Goal: Task Accomplishment & Management: Use online tool/utility

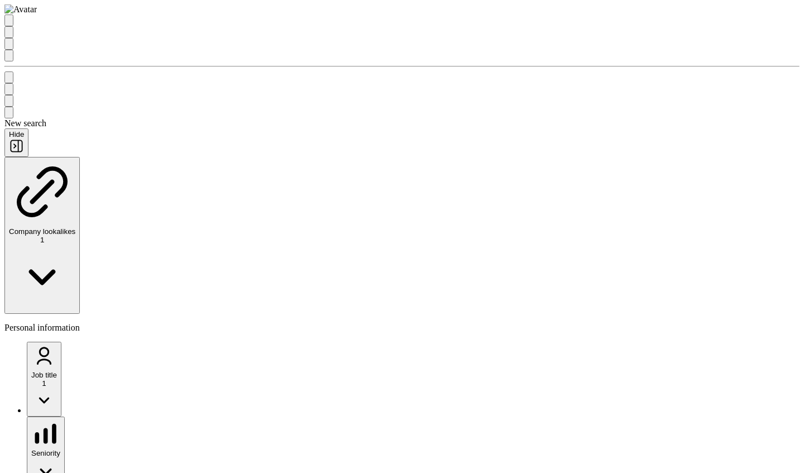
click at [9, 58] on icon "My lists" at bounding box center [9, 58] width 0 height 0
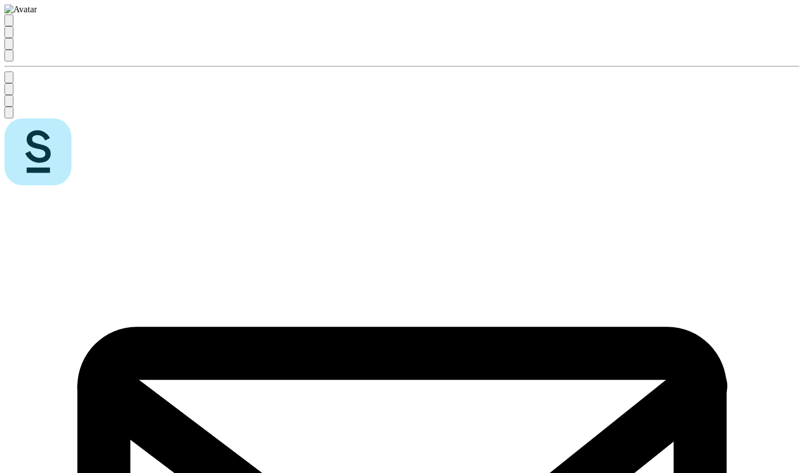
click at [9, 58] on icon "My lists" at bounding box center [9, 58] width 0 height 0
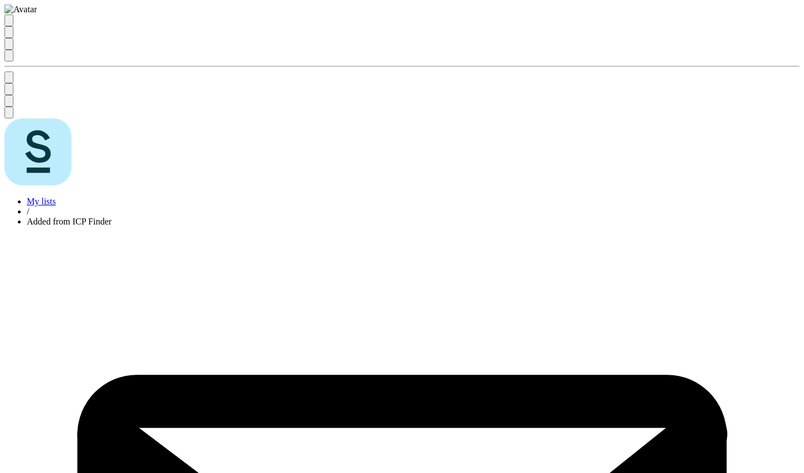
scroll to position [0, 308]
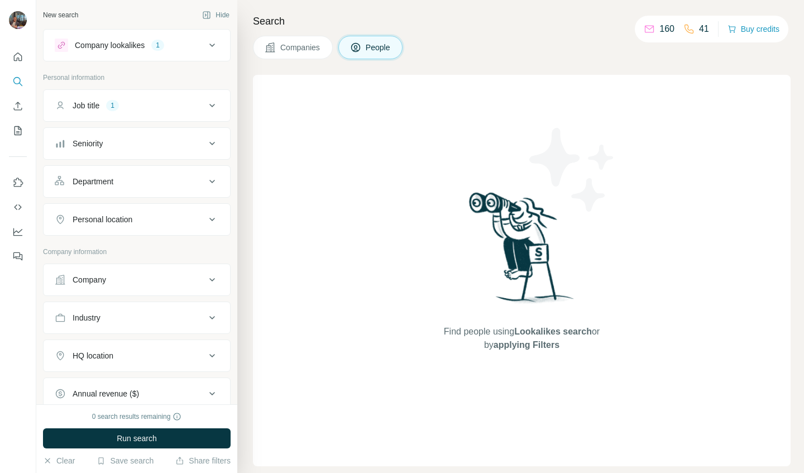
click at [432, 111] on div "Find people using Lookalikes search or by applying Filters" at bounding box center [522, 270] width 201 height 391
click at [14, 76] on icon "Search" at bounding box center [17, 81] width 11 height 11
click at [15, 80] on icon "Search" at bounding box center [17, 81] width 11 height 11
click at [183, 47] on div "Company lookalikes 1" at bounding box center [130, 45] width 151 height 13
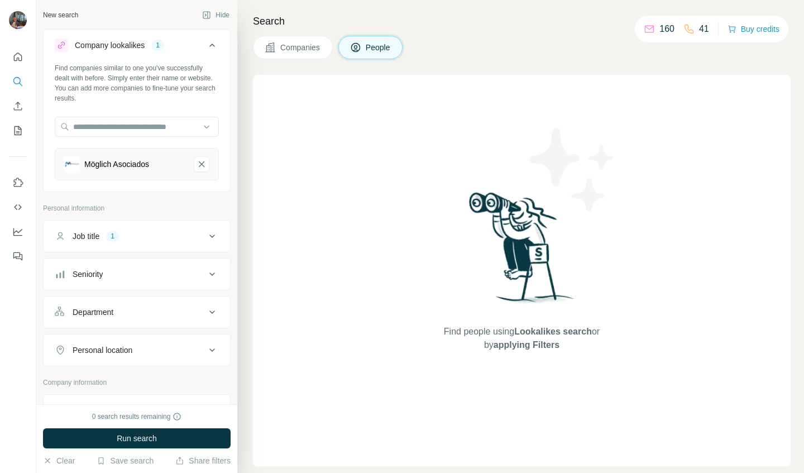
drag, startPoint x: 193, startPoint y: 161, endPoint x: 256, endPoint y: 117, distance: 77.3
click at [256, 117] on div "New search Hide Company lookalikes 1 Find companies similar to one you've succe…" at bounding box center [420, 236] width 768 height 473
click at [199, 166] on icon "Möglich Asociados-remove-button" at bounding box center [202, 164] width 6 height 6
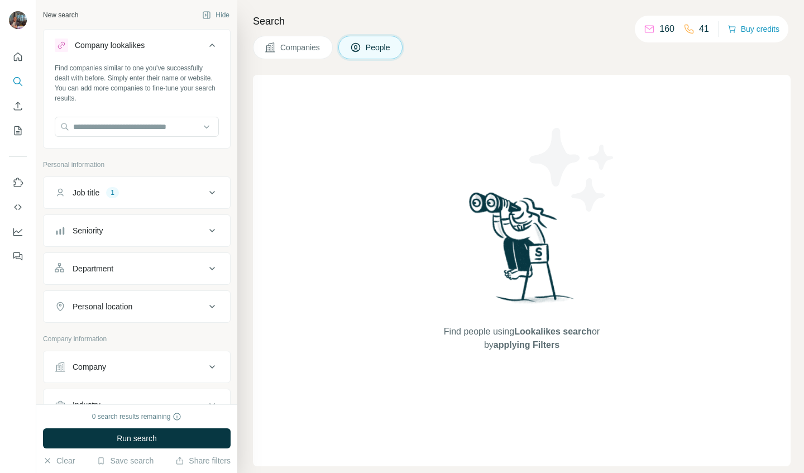
scroll to position [112, 0]
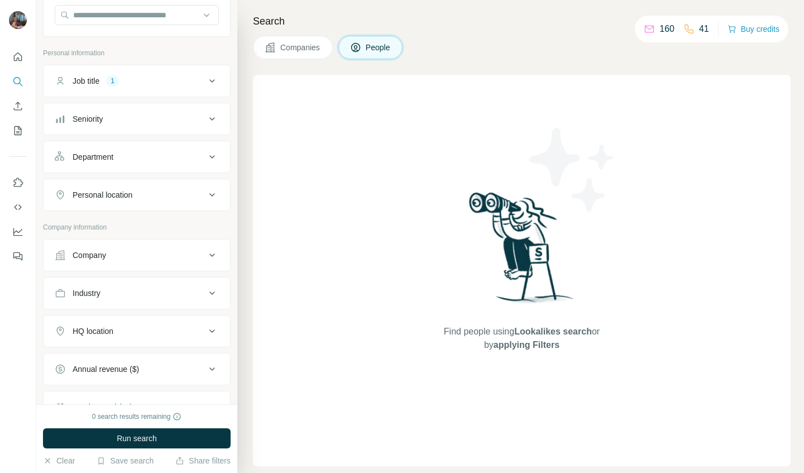
click at [129, 296] on div "Industry" at bounding box center [130, 293] width 151 height 11
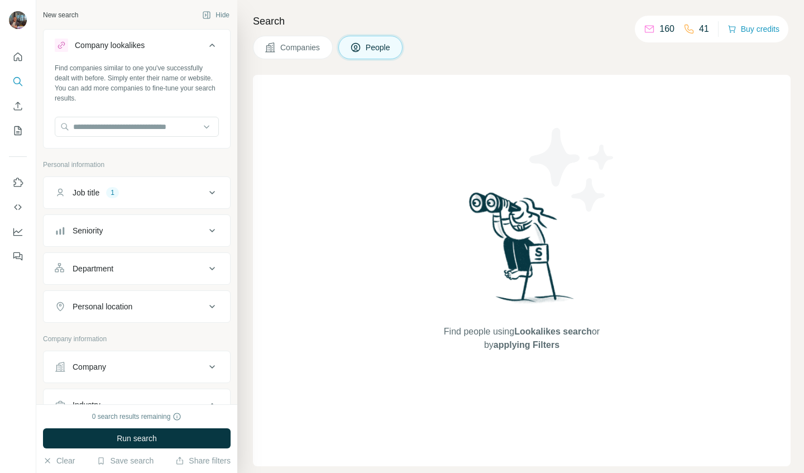
scroll to position [0, 0]
click at [138, 443] on span "Run search" at bounding box center [137, 438] width 40 height 11
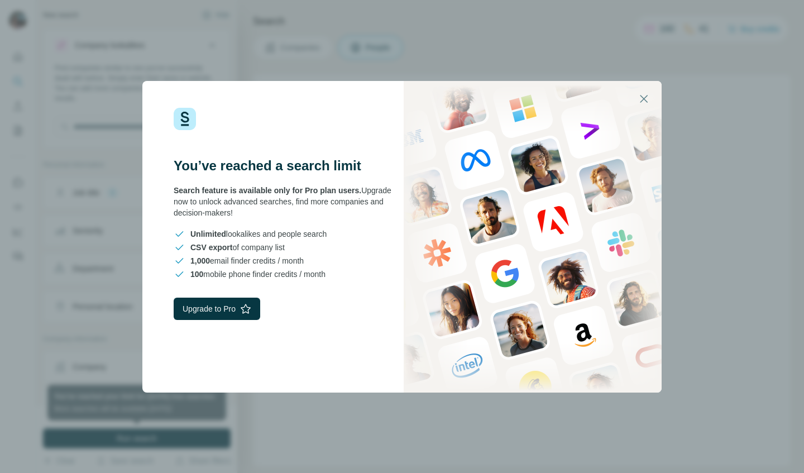
click at [218, 308] on button "Upgrade to Pro" at bounding box center [217, 309] width 87 height 22
